Goal: Information Seeking & Learning: Learn about a topic

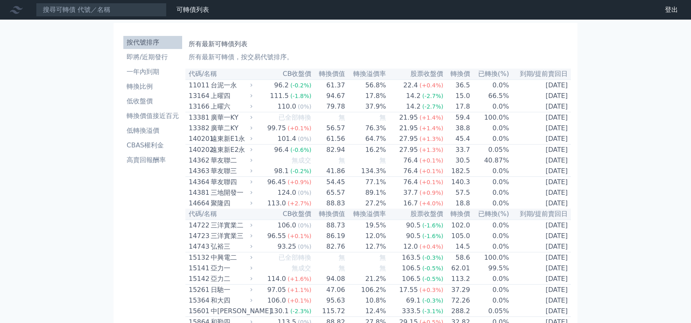
click at [260, 76] on th "CB收盤價" at bounding box center [283, 74] width 57 height 11
click at [165, 58] on li "即將/近期發行" at bounding box center [152, 57] width 59 height 10
click at [142, 88] on li "轉換比例" at bounding box center [152, 87] width 59 height 10
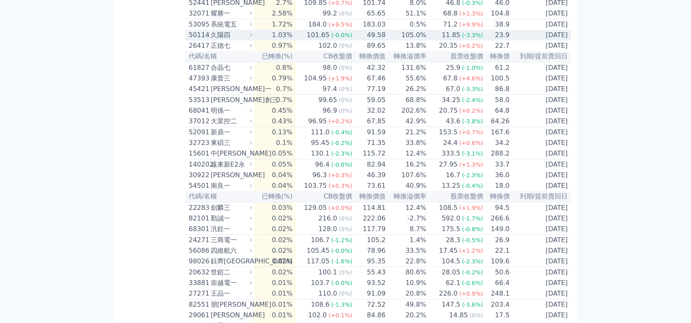
scroll to position [1840, 0]
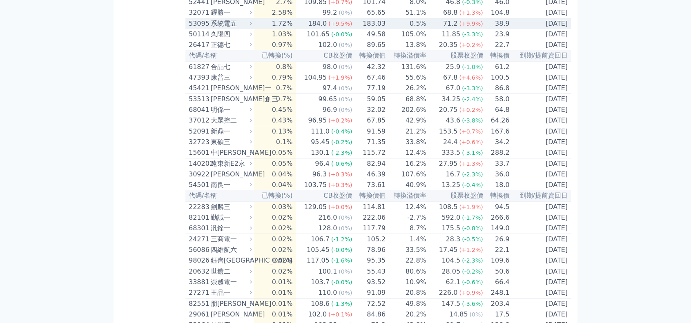
click at [232, 29] on div "系統電五" at bounding box center [231, 24] width 40 height 10
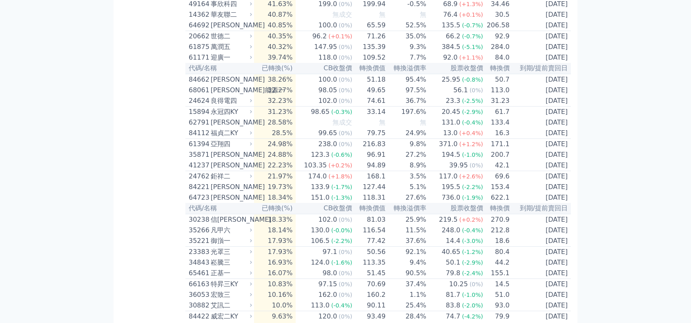
scroll to position [1363, 0]
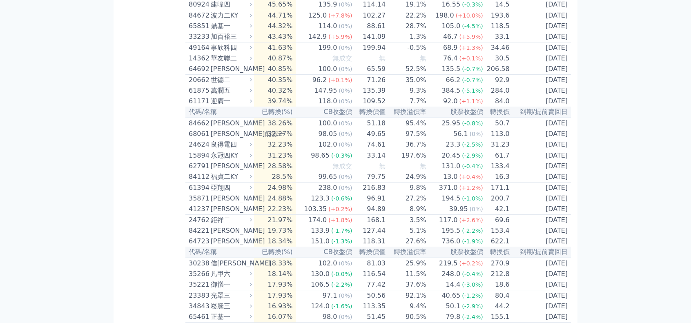
drag, startPoint x: 682, startPoint y: 1, endPoint x: 687, endPoint y: 219, distance: 218.2
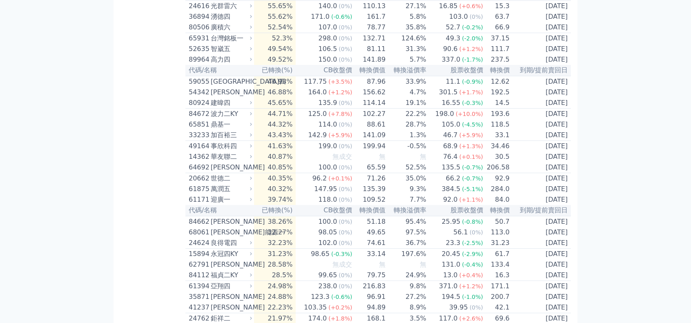
scroll to position [1263, 0]
